Goal: Check status: Check status

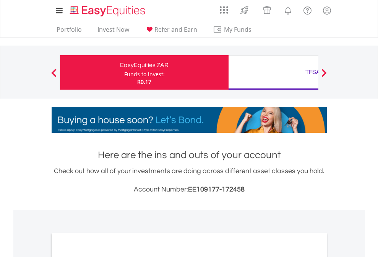
click at [124, 72] on div "Funds to invest:" at bounding box center [144, 74] width 41 height 8
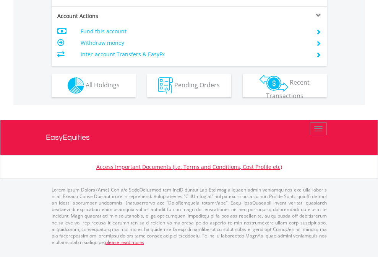
scroll to position [652, 0]
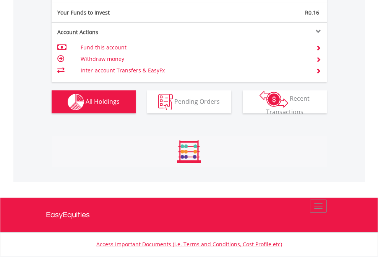
scroll to position [73, 120]
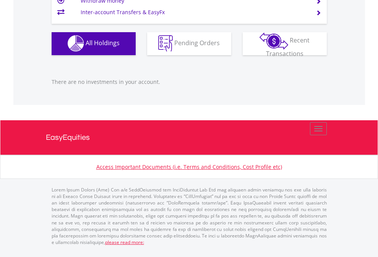
scroll to position [757, 0]
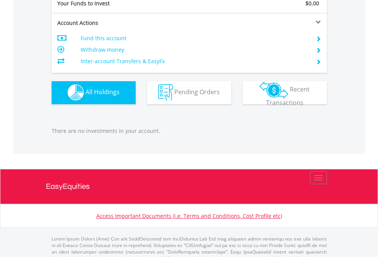
scroll to position [757, 0]
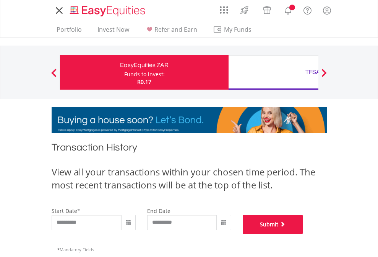
click at [303, 234] on button "Submit" at bounding box center [273, 224] width 60 height 19
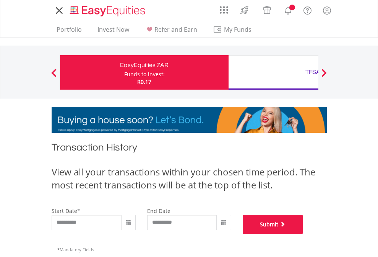
scroll to position [310, 0]
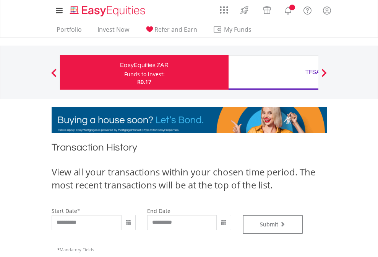
click at [273, 72] on div "TFSA" at bounding box center [312, 72] width 159 height 11
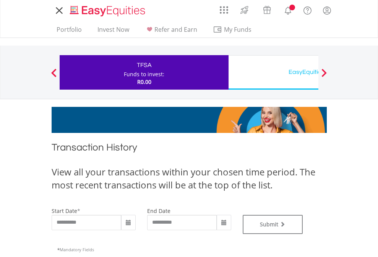
type input "**********"
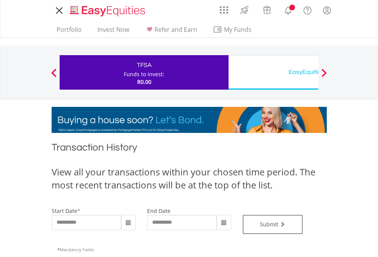
type input "**********"
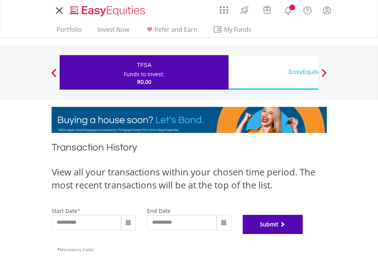
click at [303, 234] on button "Submit" at bounding box center [273, 224] width 60 height 19
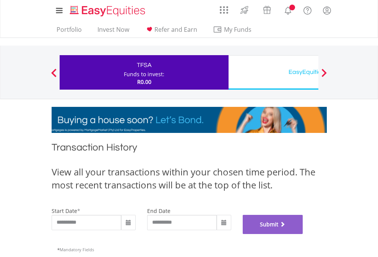
scroll to position [310, 0]
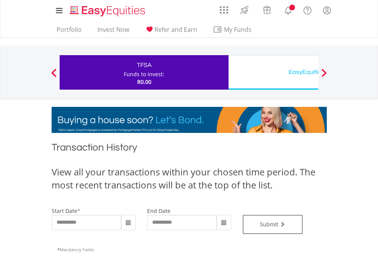
click at [273, 72] on div "EasyEquities USD" at bounding box center [312, 72] width 159 height 11
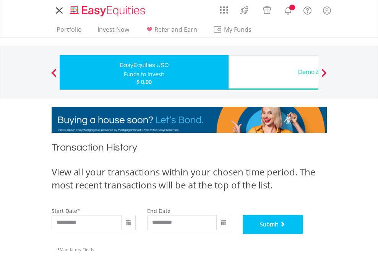
click at [303, 234] on button "Submit" at bounding box center [273, 224] width 60 height 19
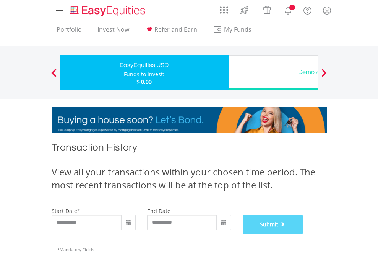
scroll to position [310, 0]
